Goal: Find specific page/section: Find specific page/section

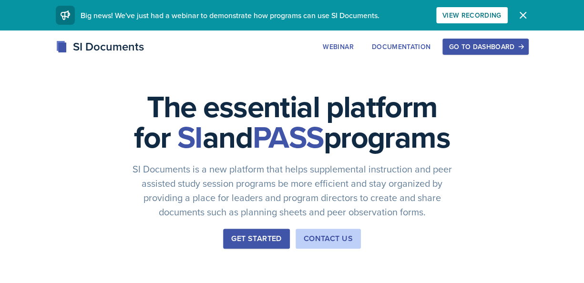
click at [485, 45] on div "Go to Dashboard" at bounding box center [485, 47] width 73 height 8
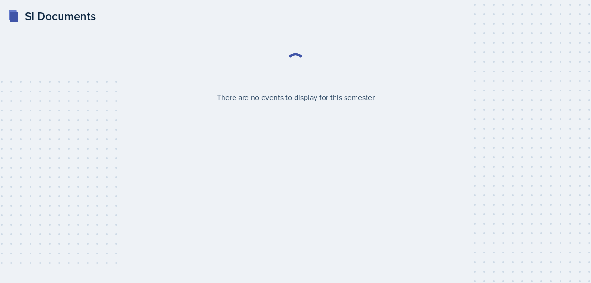
select select "2bed604d-1099-4043-b1bc-2365e8740244"
